Goal: Information Seeking & Learning: Understand process/instructions

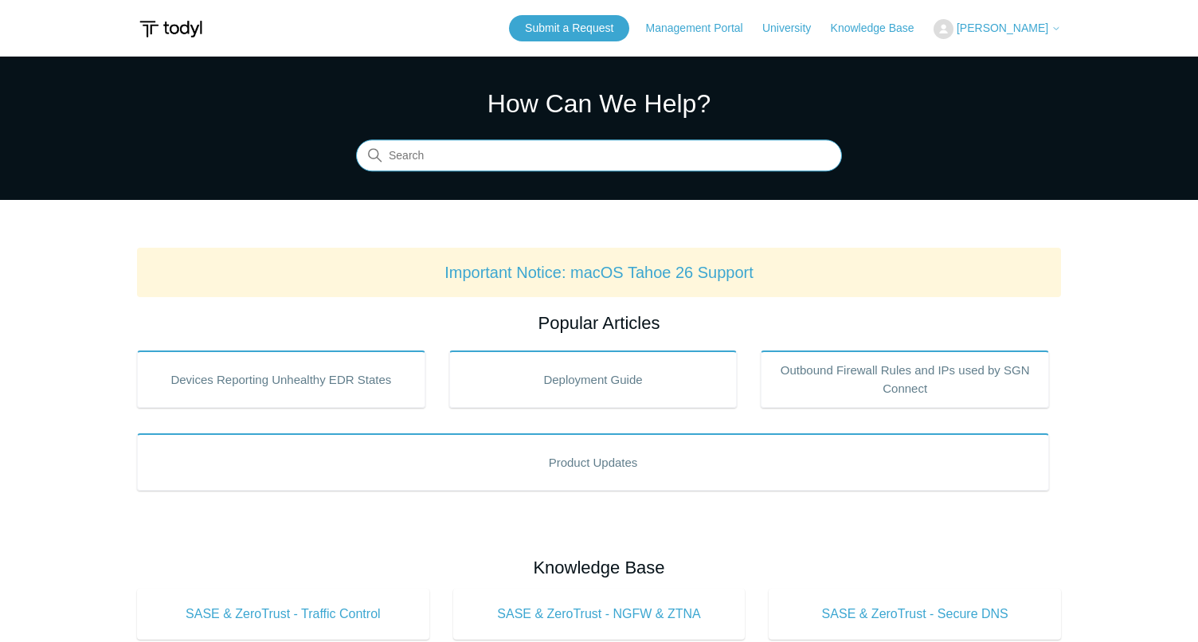
click at [479, 140] on input "Search" at bounding box center [599, 156] width 486 height 32
click at [464, 166] on input "uninstall" at bounding box center [599, 156] width 486 height 32
type input "uninstall"
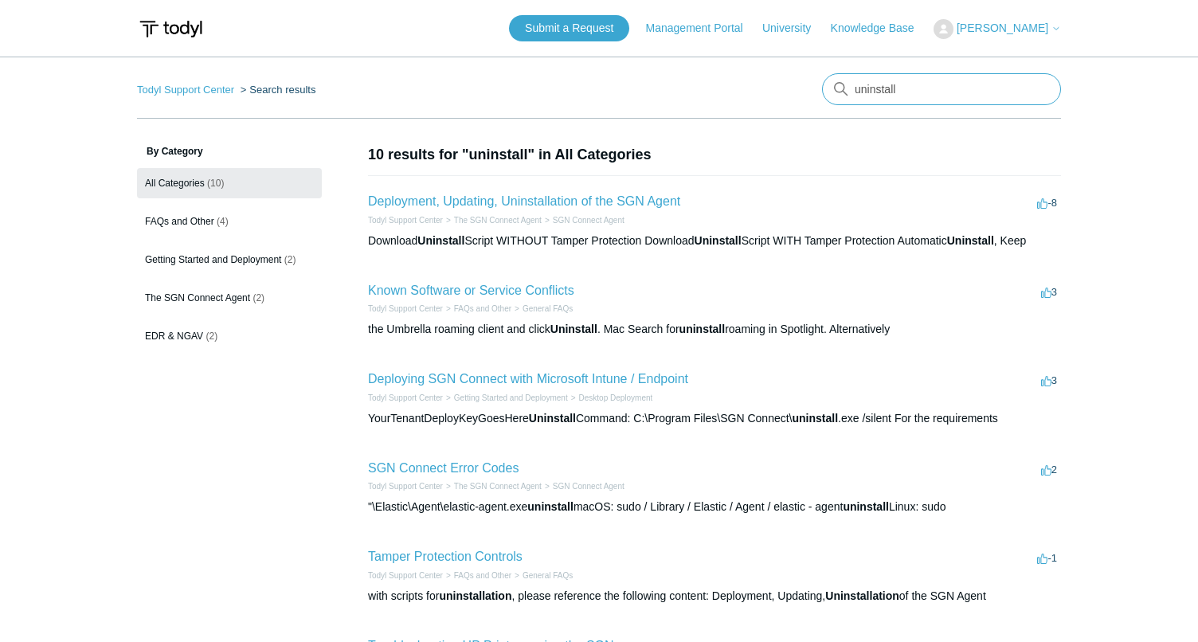
click at [926, 95] on input "uninstall" at bounding box center [941, 89] width 239 height 32
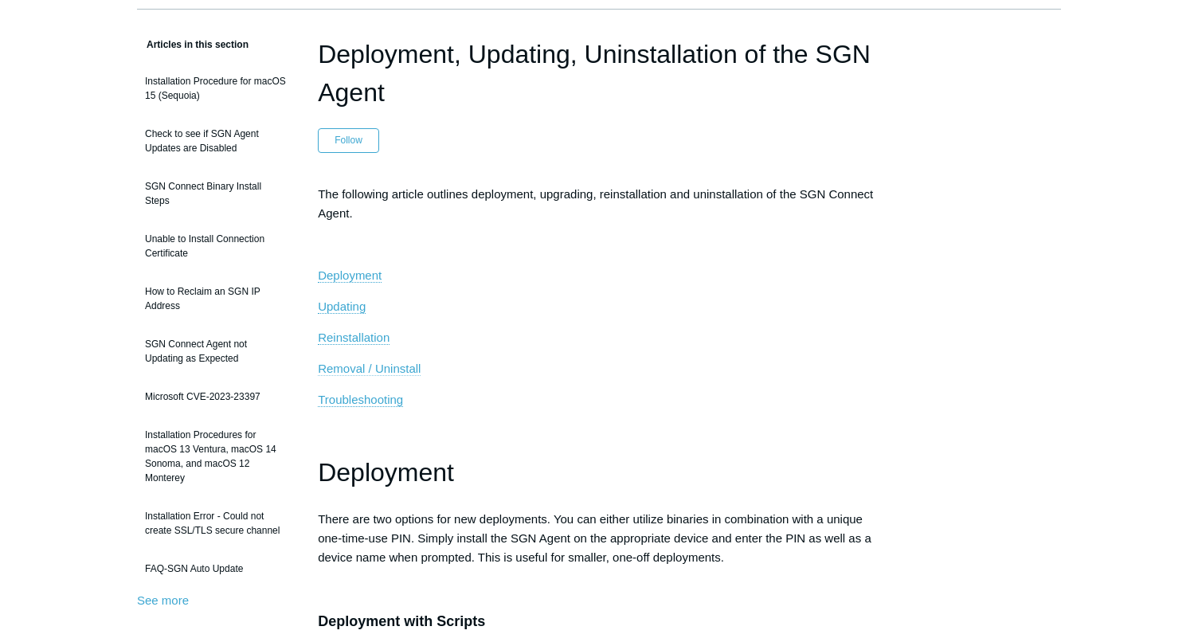
click at [376, 371] on span "Removal / Uninstall" at bounding box center [369, 369] width 103 height 14
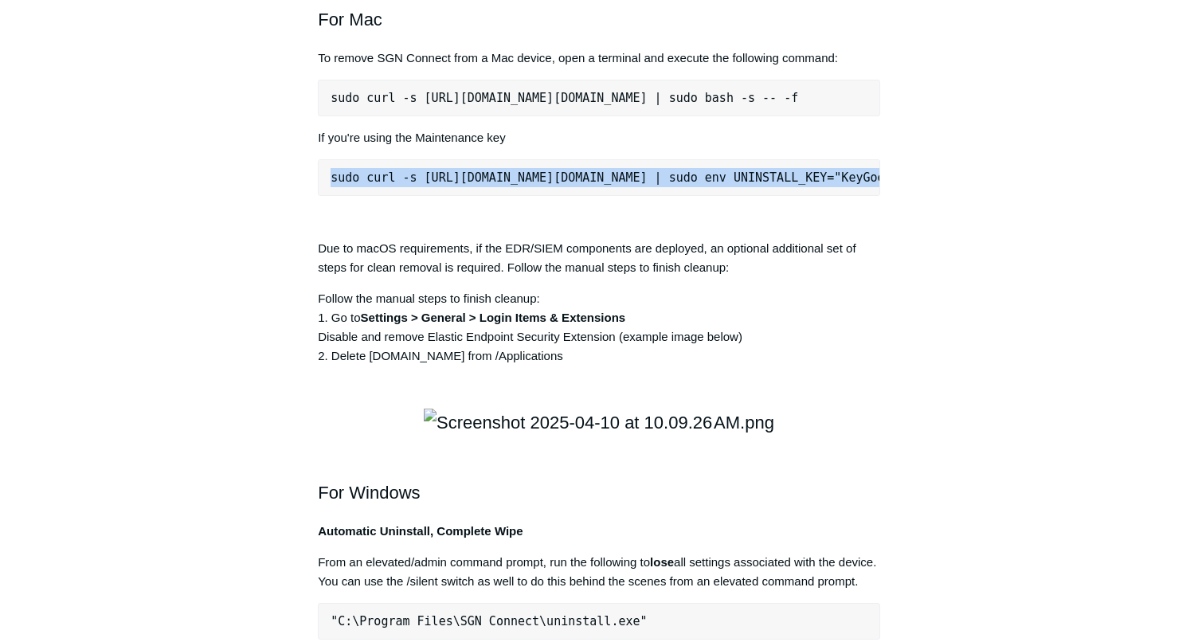
scroll to position [0, 269]
drag, startPoint x: 330, startPoint y: 426, endPoint x: 937, endPoint y: 418, distance: 607.0
click at [937, 418] on div "Articles in this section Installation Procedure for macOS 15 (Sequoia) Check to…" at bounding box center [599, 182] width 924 height 4476
copy pre "sudo curl -s https://portal.todyl.com/tools/MacUninstall.sh | sudo env UNINSTAL…"
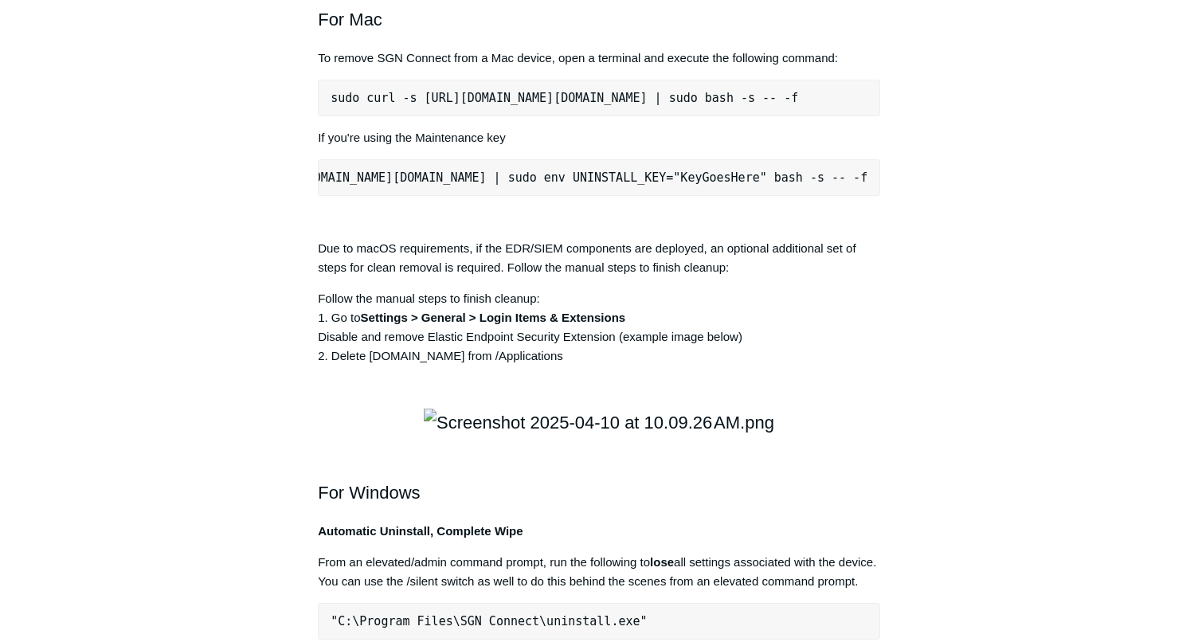
click at [274, 327] on aside "Articles in this section Installation Procedure for macOS 15 (Sequoia) Check to…" at bounding box center [215, 174] width 157 height 4460
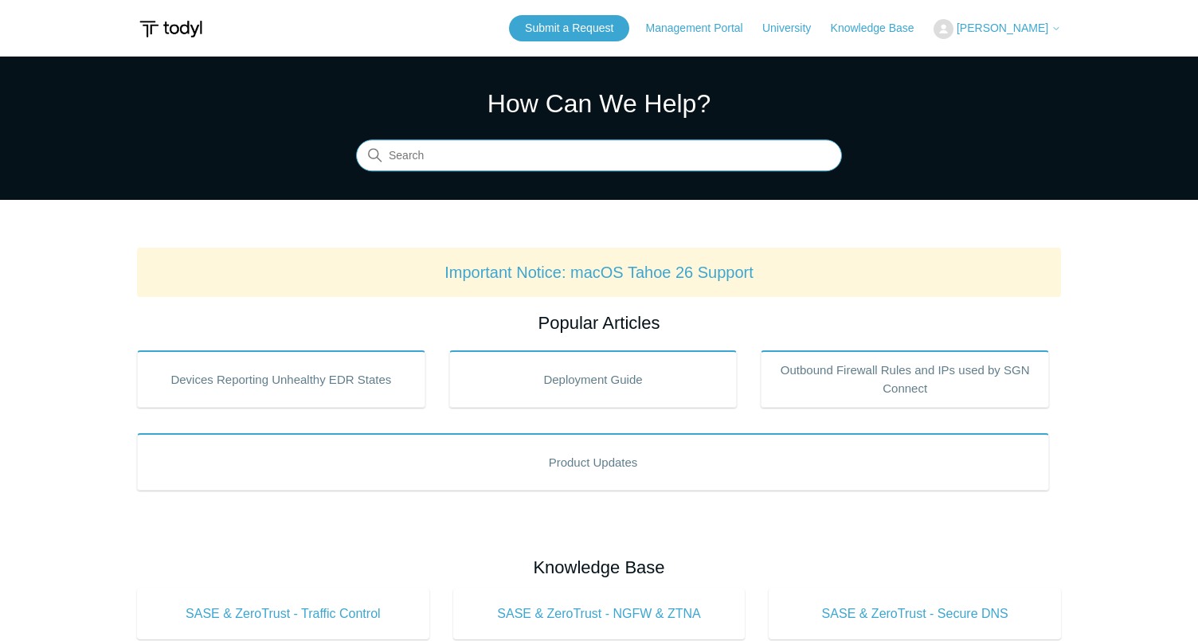
click at [490, 160] on input "Search" at bounding box center [599, 156] width 486 height 32
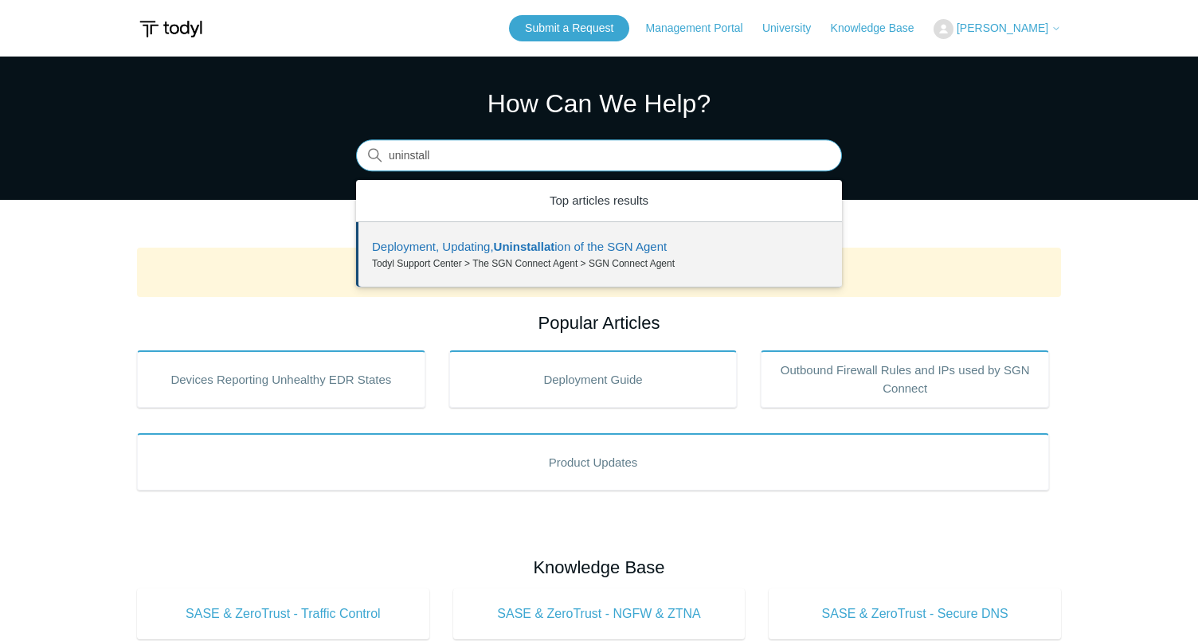
type input "uninstall"
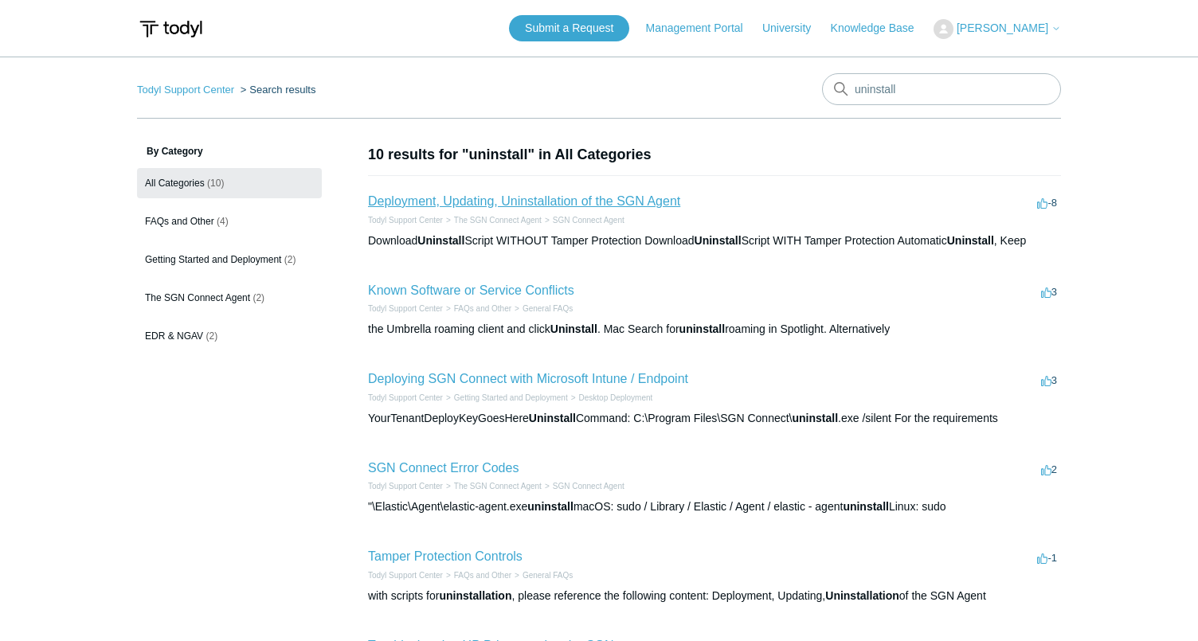
click at [534, 202] on link "Deployment, Updating, Uninstallation of the SGN Agent" at bounding box center [524, 201] width 312 height 14
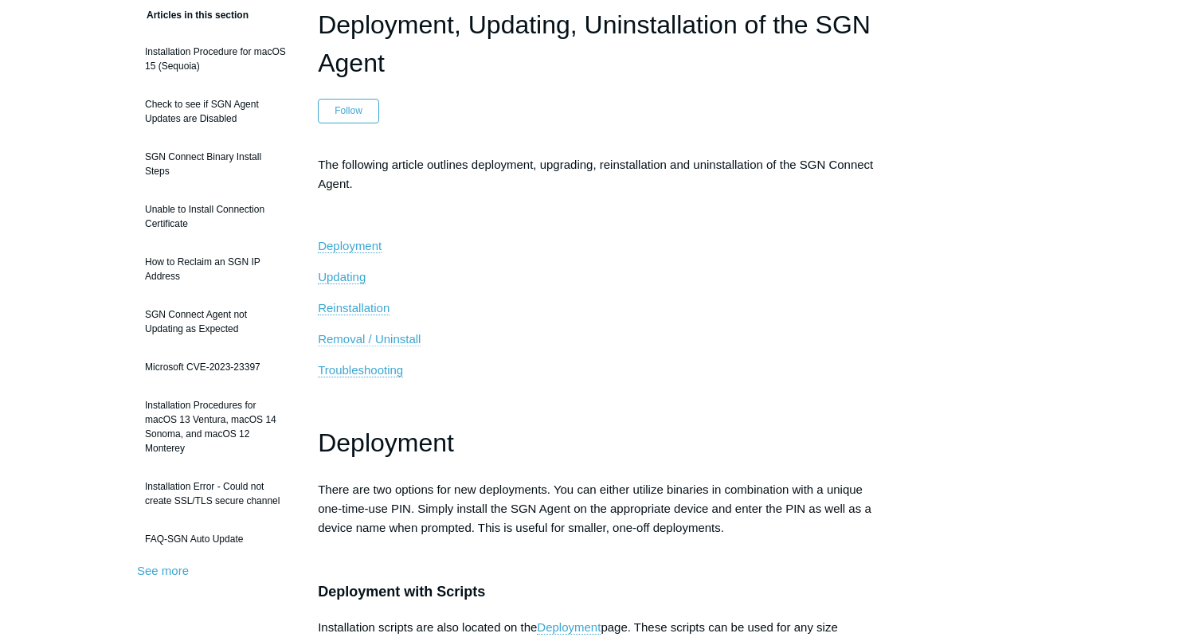
click at [392, 338] on span "Removal / Uninstall" at bounding box center [369, 339] width 103 height 14
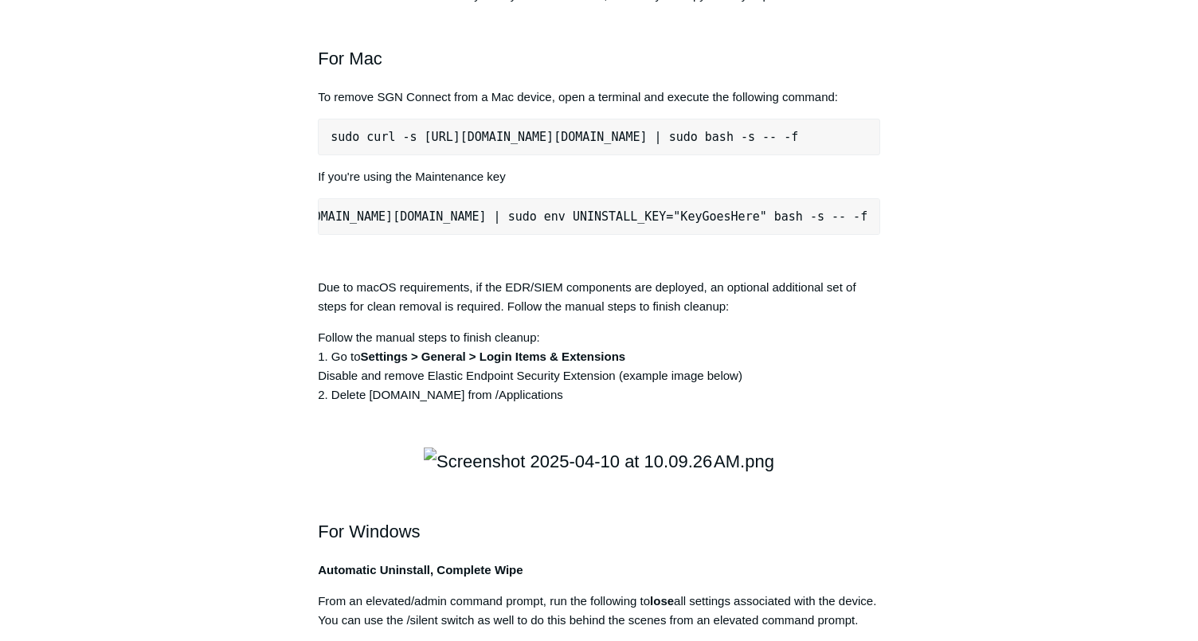
scroll to position [0, 269]
drag, startPoint x: 331, startPoint y: 462, endPoint x: 924, endPoint y: 466, distance: 592.6
click at [924, 466] on div "Articles in this section Installation Procedure for macOS 15 (Sequoia) Check to…" at bounding box center [599, 212] width 924 height 4459
copy pre "sudo curl -s [URL][DOMAIN_NAME][DOMAIN_NAME] | sudo env UNINSTALL_KEY="KeyGoesH…"
